Goal: Task Accomplishment & Management: Complete application form

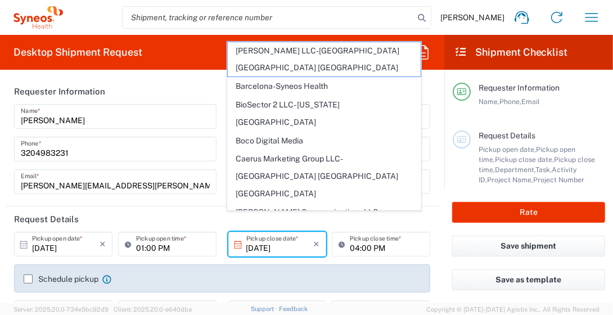
scroll to position [299, 0]
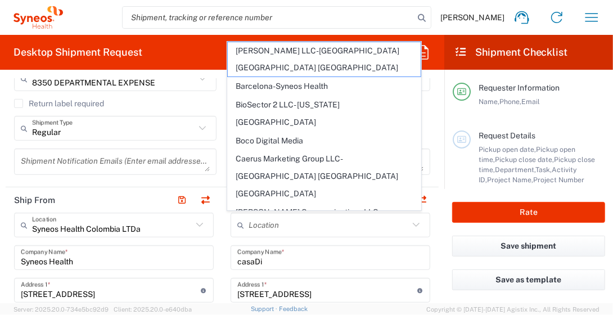
click at [374, 26] on input "search" at bounding box center [268, 17] width 291 height 21
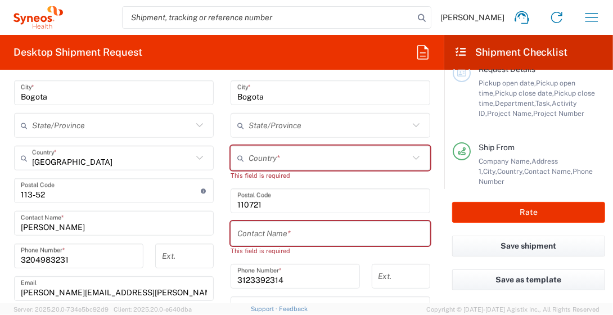
scroll to position [606, 0]
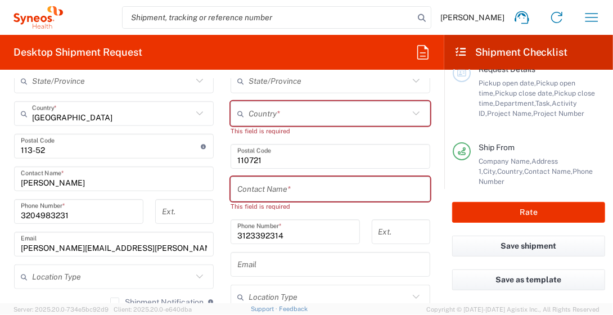
click at [264, 108] on input "text" at bounding box center [328, 114] width 160 height 20
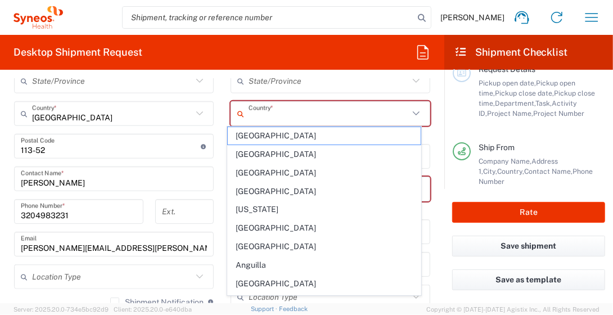
type input "[GEOGRAPHIC_DATA]"
click at [7, 255] on main "Syneos Health Colombia LTDa Location Syneos Health Colombia LTDa [PERSON_NAME] …" at bounding box center [114, 158] width 216 height 505
click at [269, 115] on input "text" at bounding box center [328, 114] width 160 height 20
type input "[GEOGRAPHIC_DATA]"
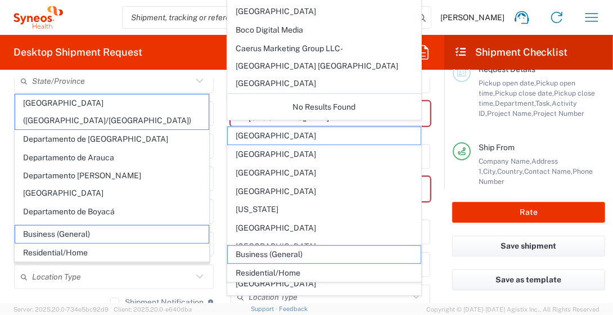
scroll to position [410, 0]
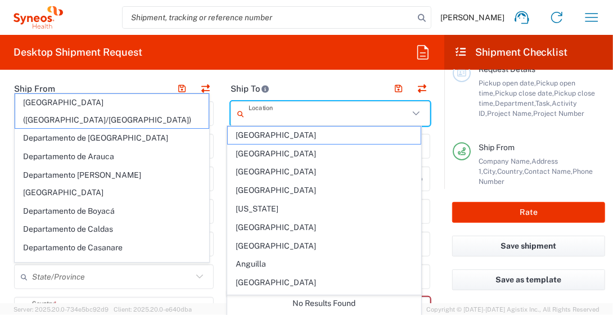
click at [282, 112] on input "text" at bounding box center [328, 114] width 160 height 20
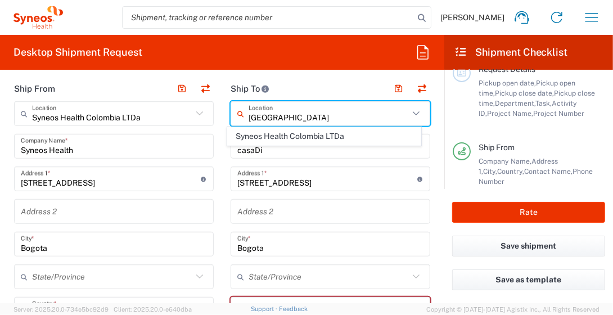
type input "[GEOGRAPHIC_DATA]"
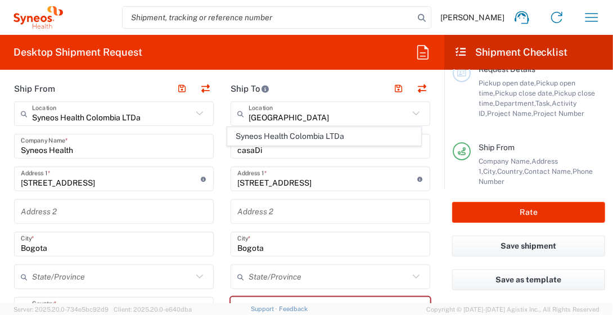
click at [432, 213] on form "Requester Information [PERSON_NAME] Name * [PHONE_NUMBER] Phone * [PERSON_NAME]…" at bounding box center [222, 191] width 444 height 224
click at [199, 107] on icon at bounding box center [199, 113] width 15 height 15
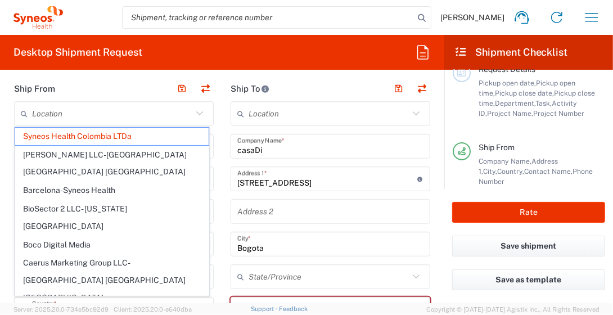
click at [409, 110] on icon at bounding box center [416, 113] width 15 height 15
type input "Syneos Health Colombia LTDa"
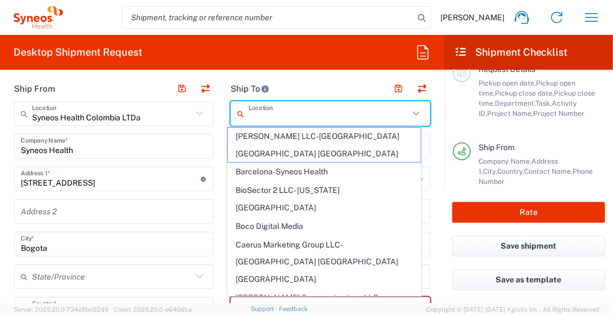
click at [339, 113] on input "text" at bounding box center [328, 114] width 160 height 20
click at [339, 112] on input "text" at bounding box center [328, 114] width 160 height 20
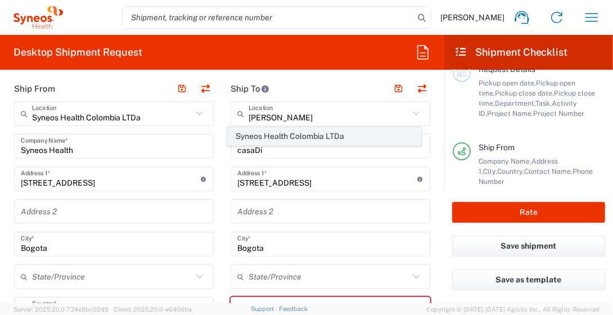
click at [364, 130] on span "Syneos Health Colombia LTDa" at bounding box center [324, 136] width 193 height 17
type input "Syneos Health Colombia LTDa"
type input "[STREET_ADDRESS]"
type input "[GEOGRAPHIC_DATA]"
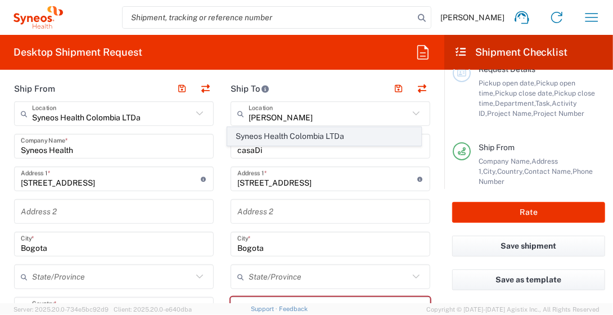
type input "110111"
